Goal: Task Accomplishment & Management: Manage account settings

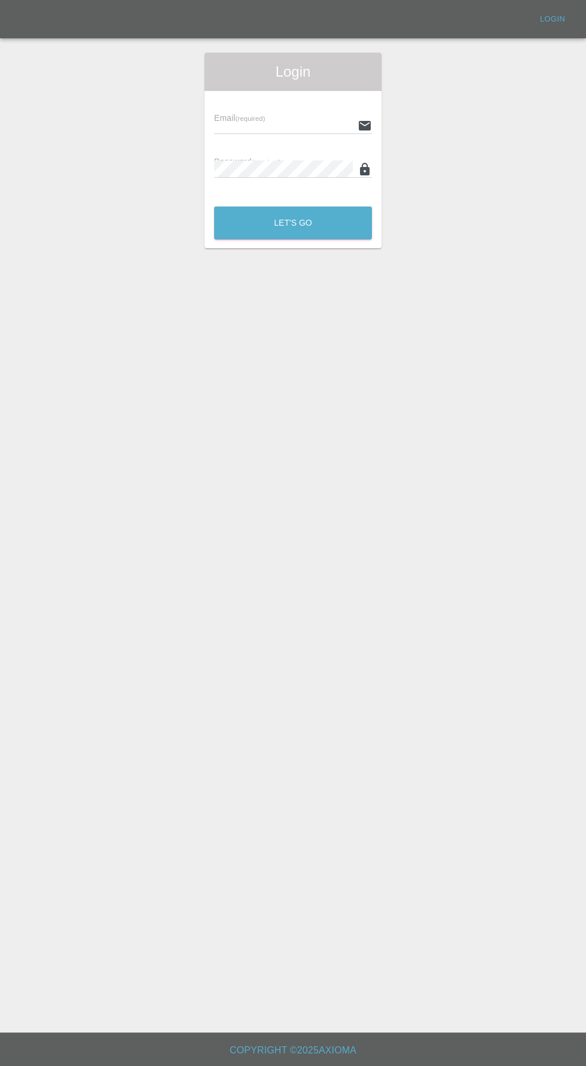
click at [316, 125] on input "text" at bounding box center [283, 125] width 139 height 17
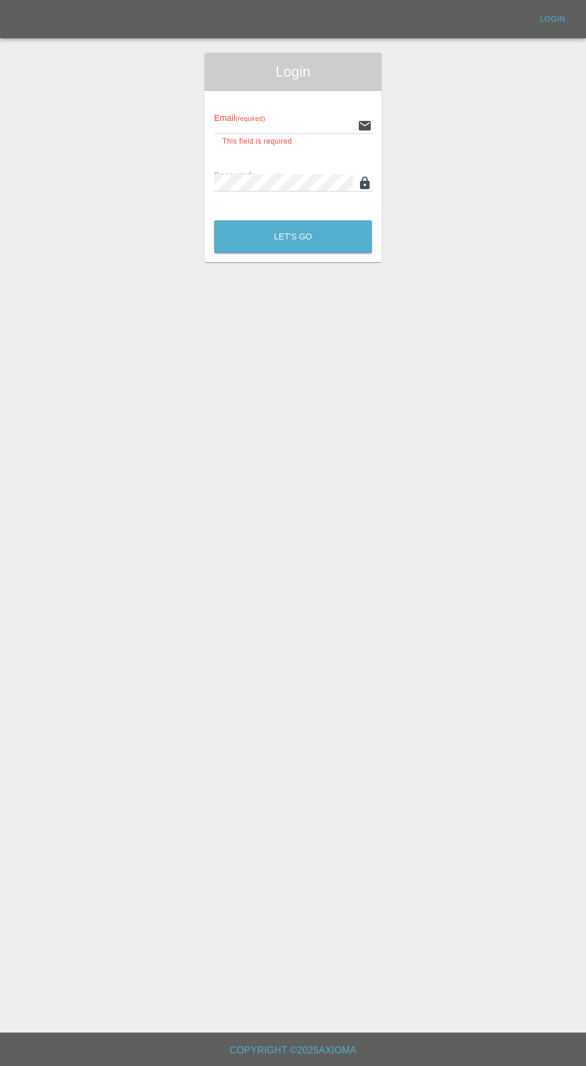
type input "[EMAIL_ADDRESS][DOMAIN_NAME]"
click at [214, 220] on button "Let's Go" at bounding box center [293, 236] width 158 height 33
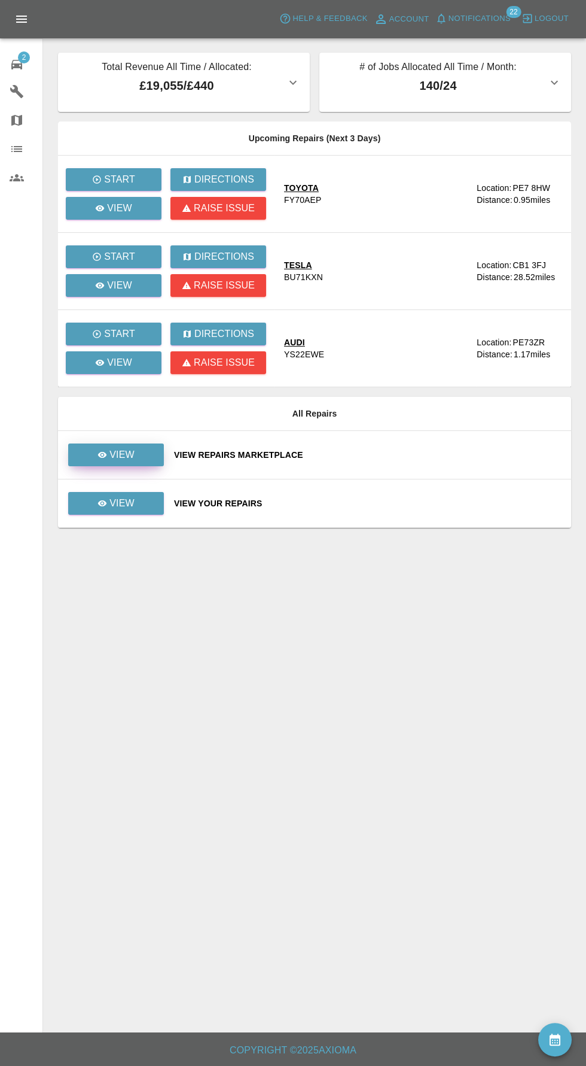
click at [138, 460] on link "View" at bounding box center [116, 454] width 96 height 23
click at [77, 454] on link "View" at bounding box center [116, 454] width 96 height 23
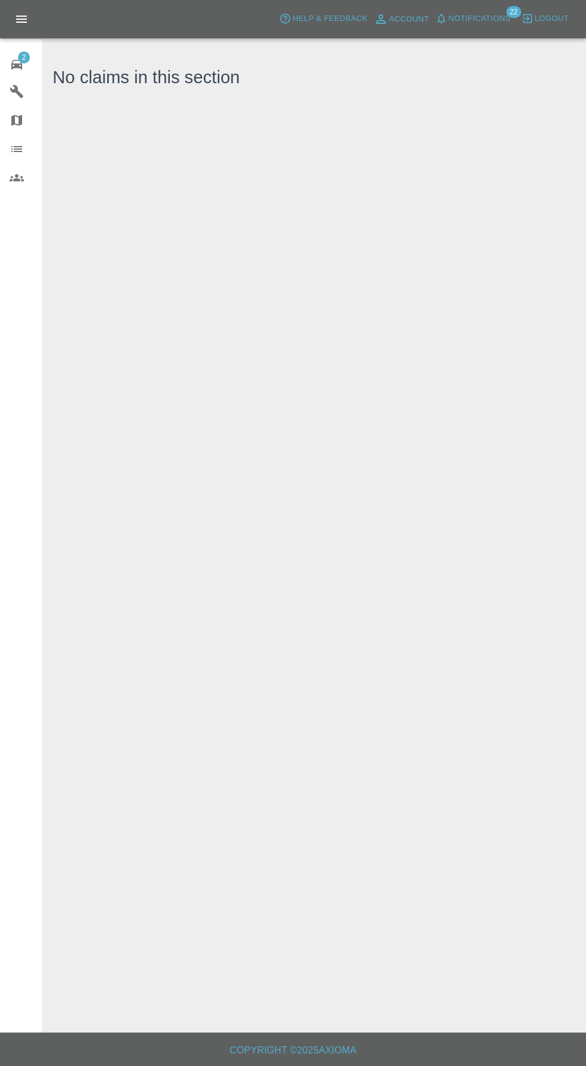
click at [35, 67] on div "2" at bounding box center [27, 62] width 34 height 17
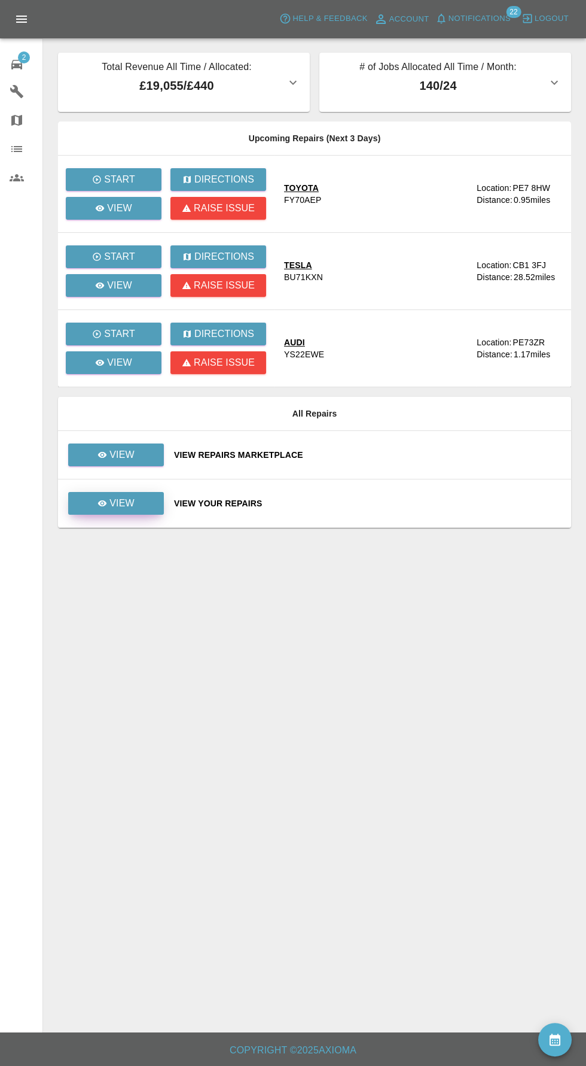
click at [110, 510] on link "View" at bounding box center [116, 503] width 96 height 23
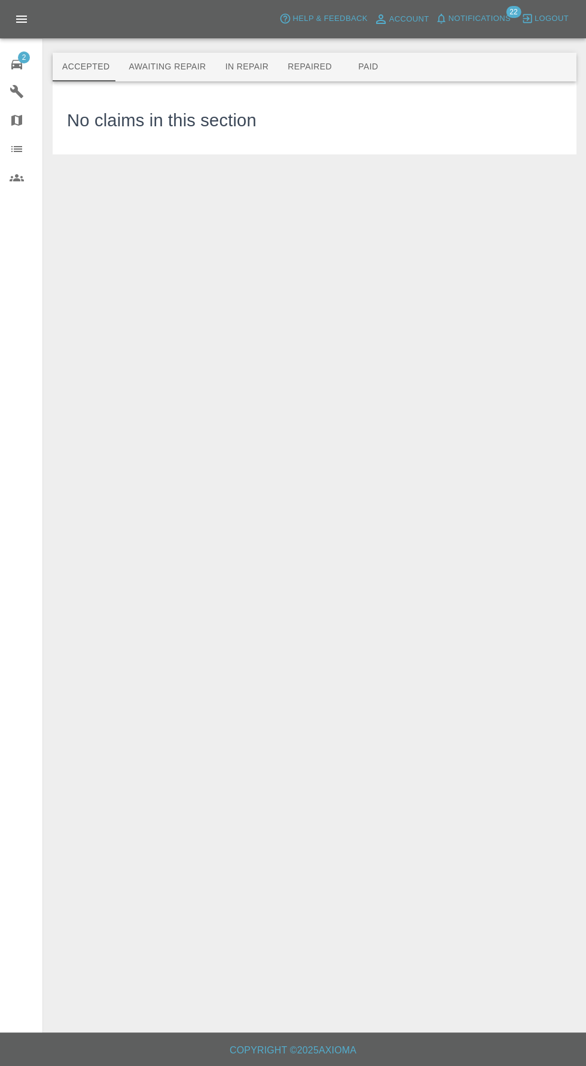
click at [162, 59] on button "Awaiting Repair" at bounding box center [167, 67] width 96 height 29
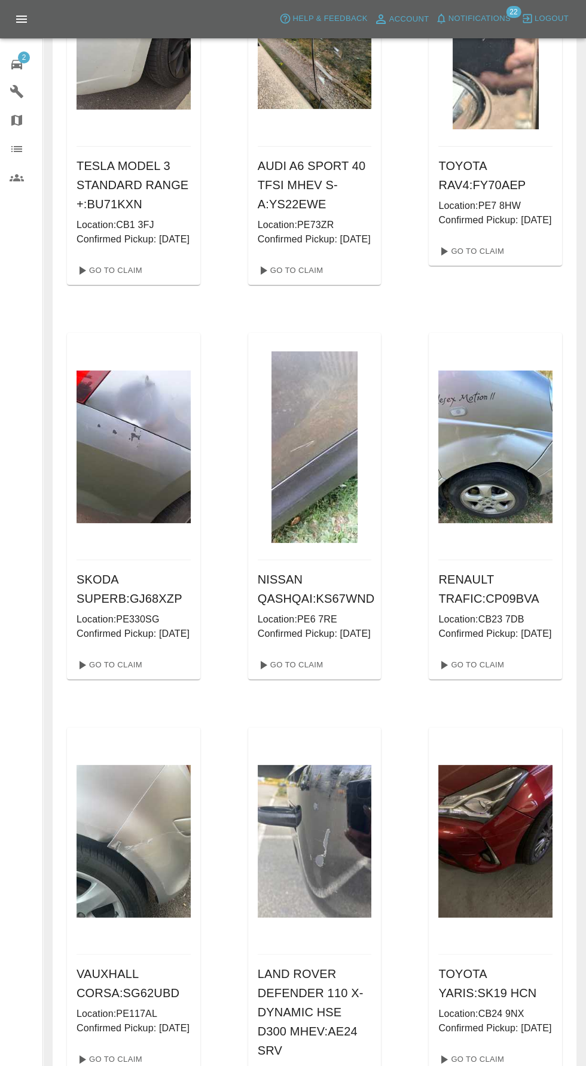
scroll to position [180, 0]
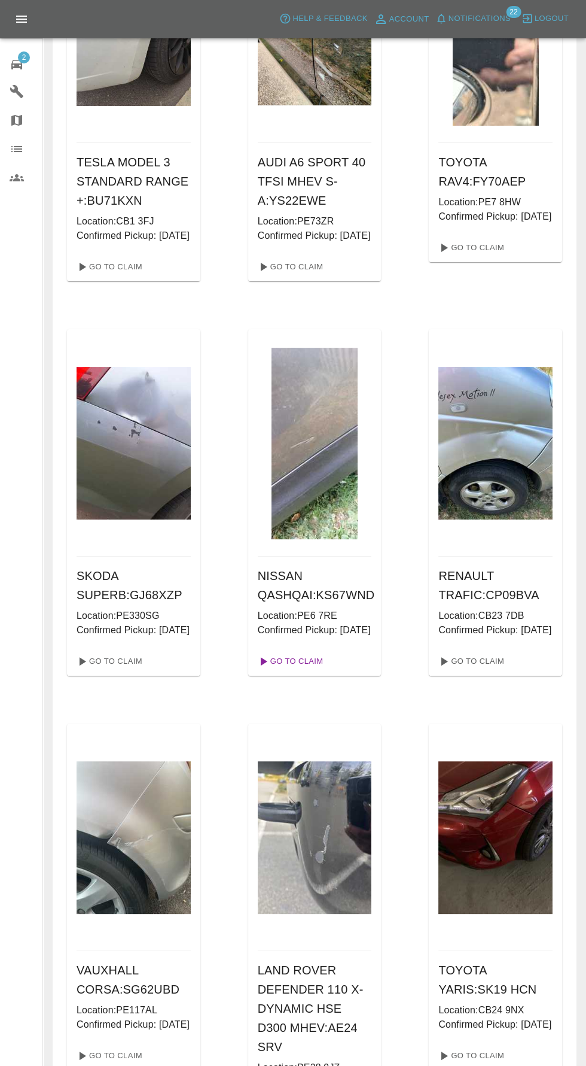
click at [280, 671] on link "Go To Claim" at bounding box center [290, 661] width 74 height 19
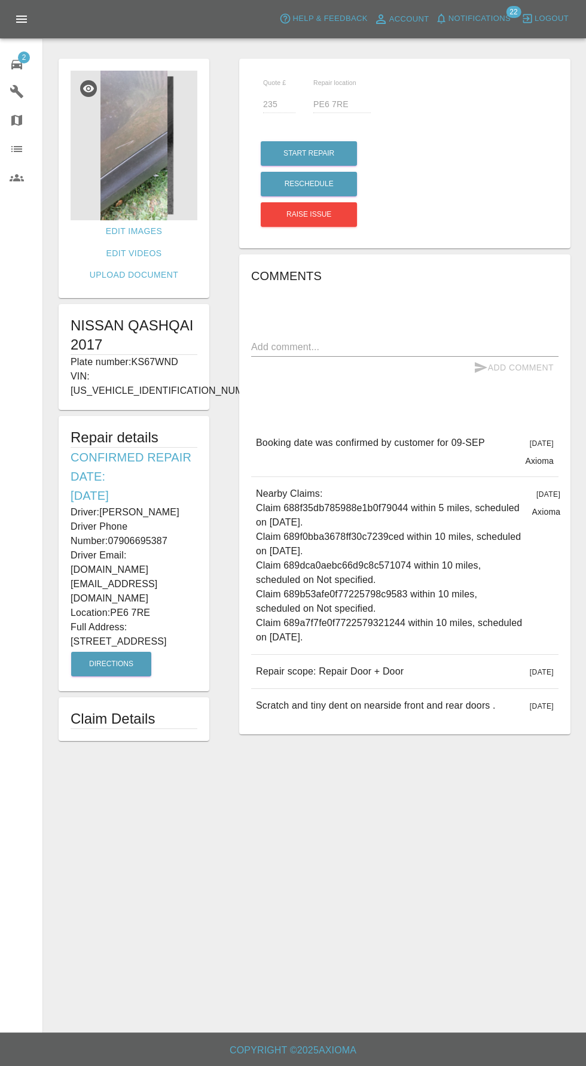
click at [165, 151] on img at bounding box center [134, 146] width 127 height 150
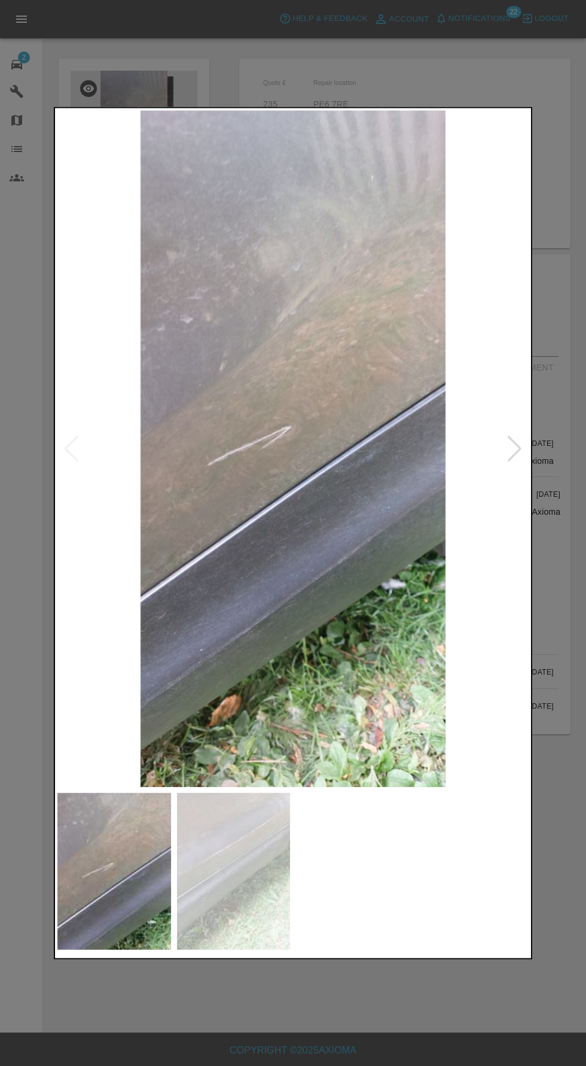
click at [269, 950] on img at bounding box center [234, 870] width 114 height 157
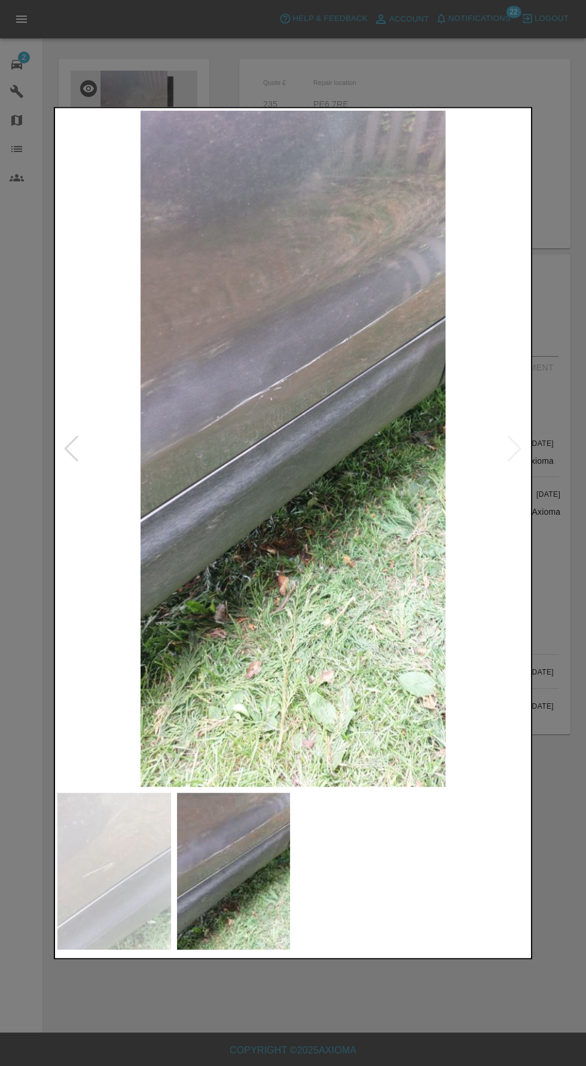
click at [90, 916] on img at bounding box center [114, 870] width 114 height 157
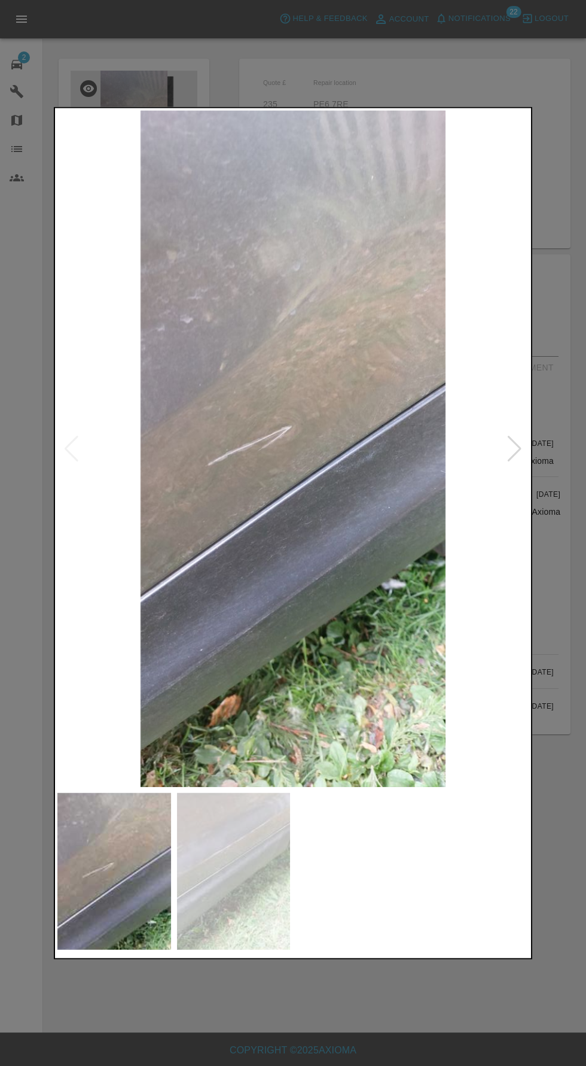
click at [432, 1065] on div at bounding box center [293, 533] width 586 height 1066
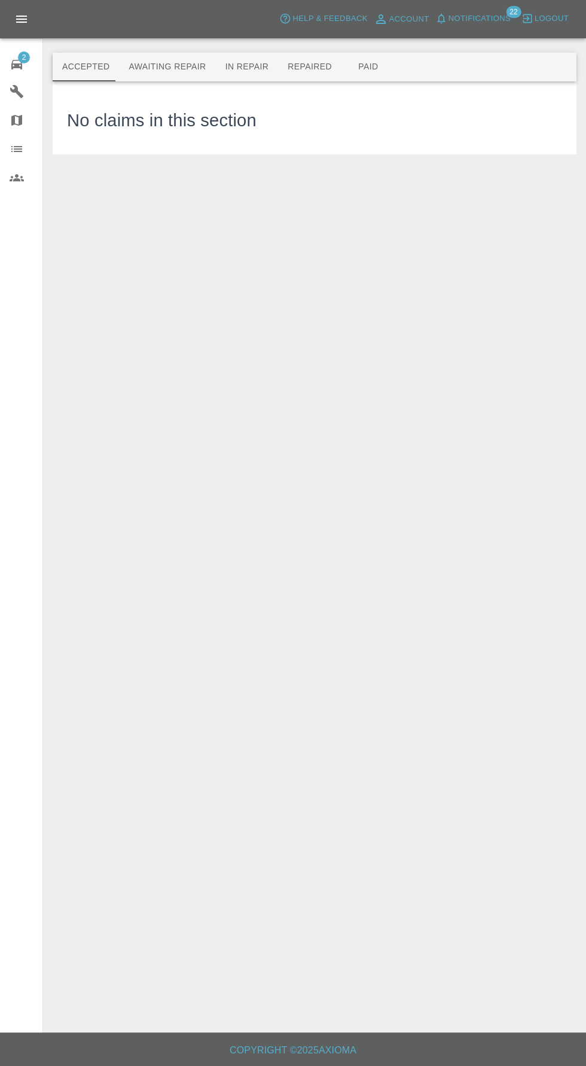
click at [182, 77] on button "Awaiting Repair" at bounding box center [167, 67] width 96 height 29
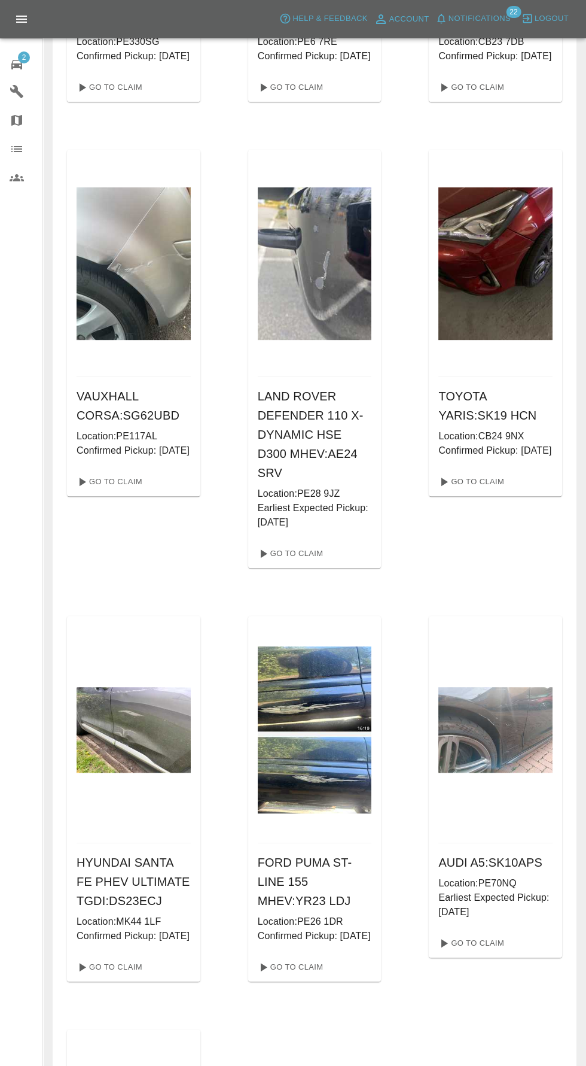
scroll to position [735, 0]
